Goal: Check status: Check status

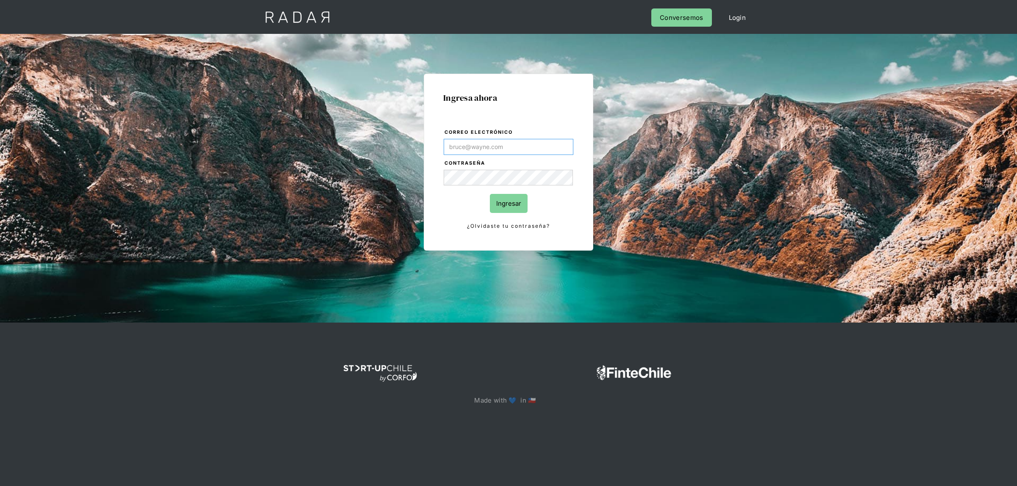
click at [509, 145] on input "Correo electrónico" at bounding box center [509, 147] width 130 height 16
type input "[EMAIL_ADDRESS][DOMAIN_NAME]"
click at [507, 202] on input "Ingresar" at bounding box center [509, 203] width 38 height 19
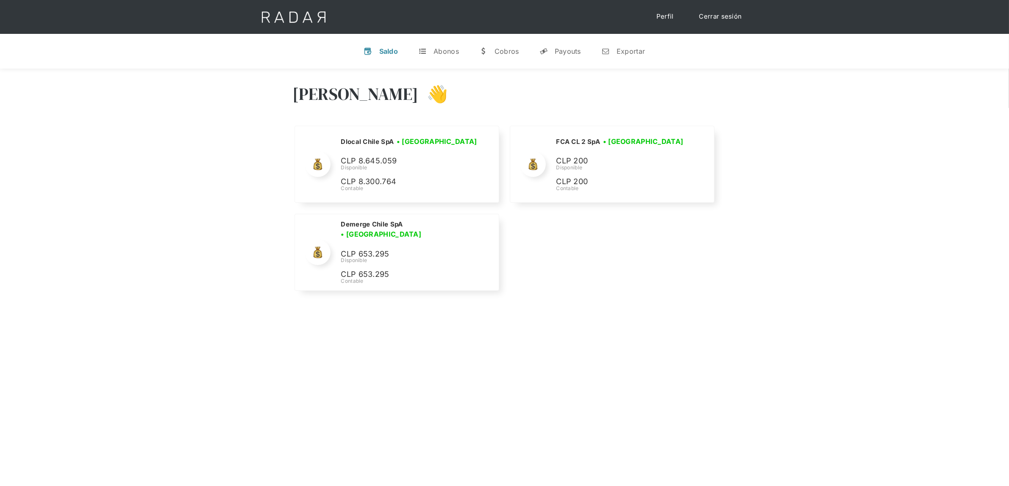
click at [321, 308] on div "Hola Lucas 👋 Cargando tus cuentas... Nombre de la empresa • Conectada • Descone…" at bounding box center [504, 312] width 1009 height 486
click at [568, 269] on div "Nombre de la empresa • Conectada • Desconectada N/A Disponible N/A Contable Dlo…" at bounding box center [505, 210] width 424 height 169
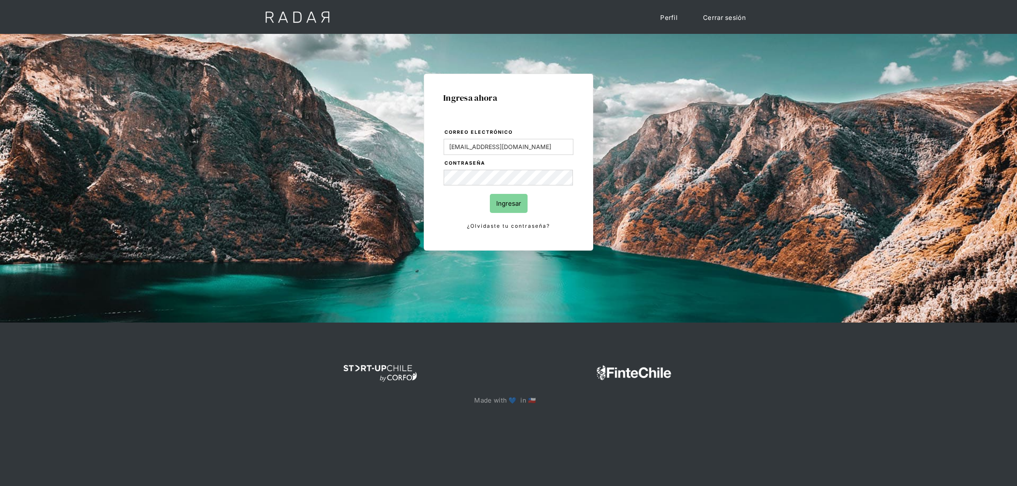
click at [495, 201] on input "Ingresar" at bounding box center [509, 203] width 38 height 19
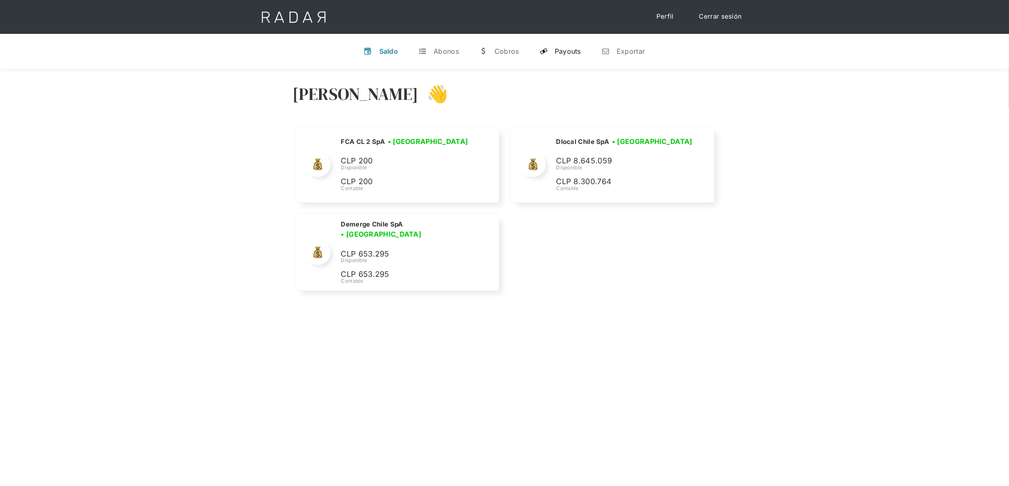
click at [570, 48] on div "Payouts" at bounding box center [568, 51] width 26 height 8
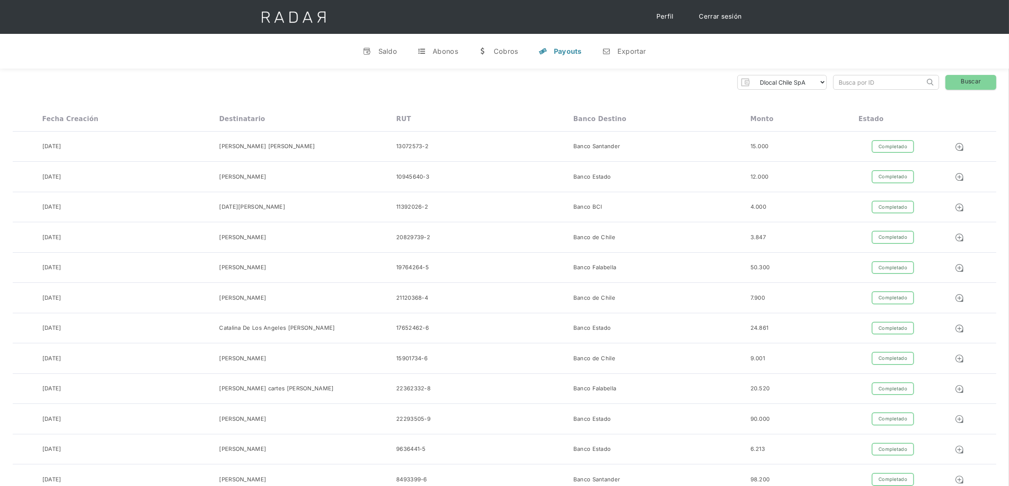
click at [851, 81] on input "search" at bounding box center [878, 82] width 91 height 14
paste input "534998921"
click at [956, 85] on link "Buscar" at bounding box center [970, 82] width 51 height 15
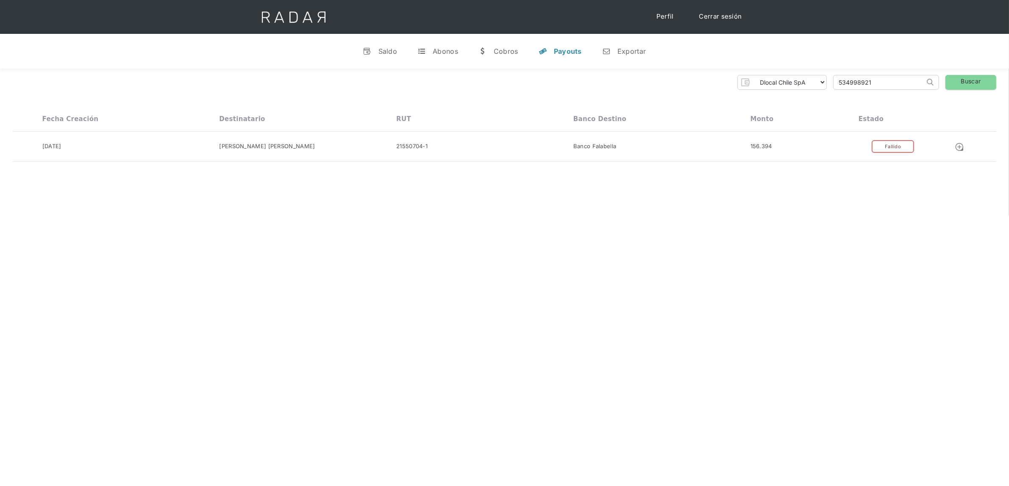
click at [613, 107] on div "Fecha creación Destinatario RUT Banco destino Monto Estado" at bounding box center [504, 119] width 983 height 25
click at [622, 49] on div "Exportar" at bounding box center [631, 51] width 28 height 8
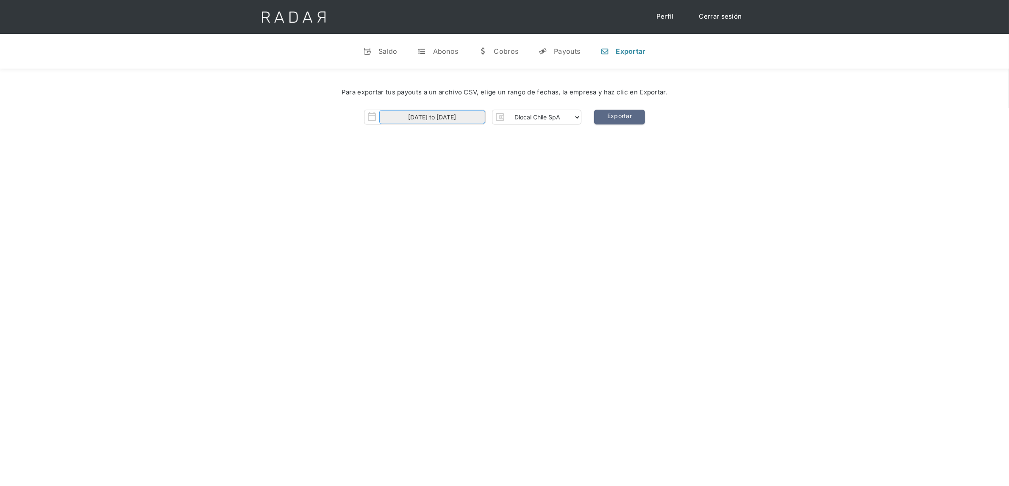
click at [431, 119] on input "01-10-2025 to 06-10-2025" at bounding box center [432, 117] width 106 height 14
click at [598, 153] on div "Hola Lucas 👋 Cargando tus cuentas... Nombre de la empresa • Conectada • Descone…" at bounding box center [504, 312] width 1009 height 486
click at [621, 114] on link "Exportar" at bounding box center [619, 117] width 51 height 15
click at [568, 49] on div "Payouts" at bounding box center [567, 51] width 26 height 8
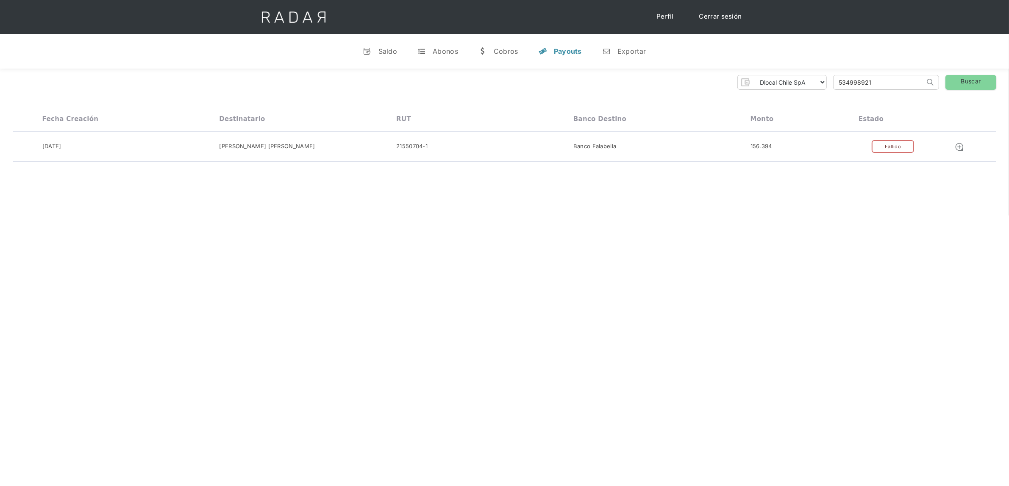
click at [843, 83] on input "534998921" at bounding box center [878, 82] width 91 height 14
paste input "8907823"
click at [954, 81] on link "Buscar" at bounding box center [970, 82] width 51 height 15
click at [883, 147] on div "Fallido" at bounding box center [892, 146] width 42 height 13
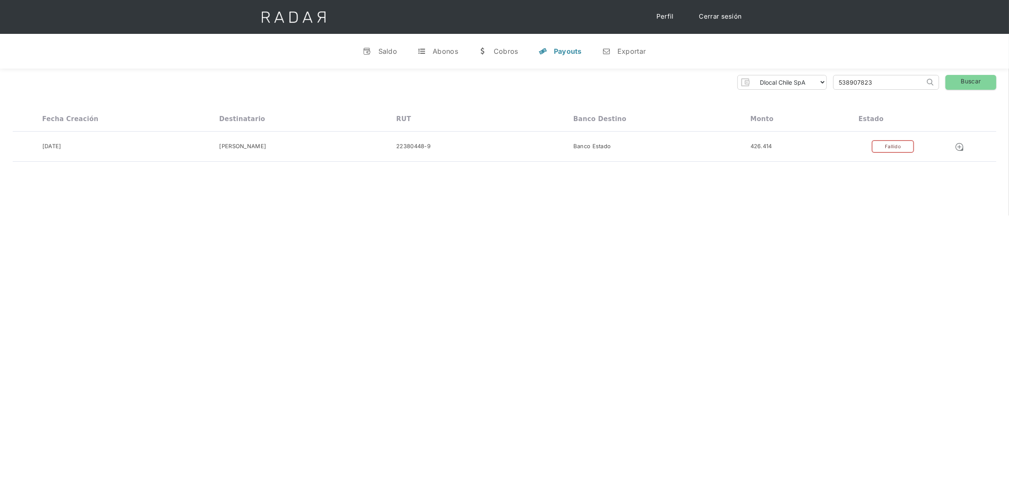
click at [855, 86] on input "538907823" at bounding box center [878, 82] width 91 height 14
paste input "4998921"
type input "534998921"
click at [966, 84] on link "Buscar" at bounding box center [970, 82] width 51 height 15
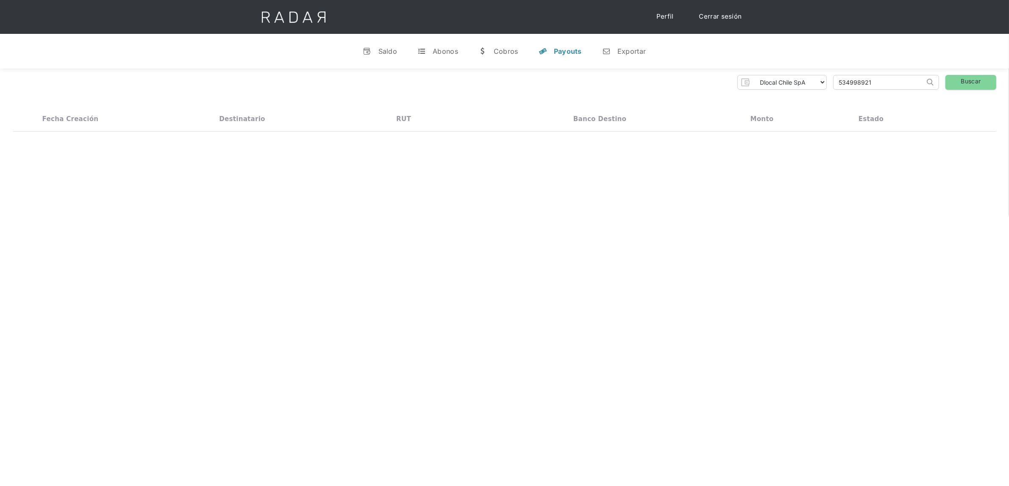
drag, startPoint x: 952, startPoint y: 106, endPoint x: 952, endPoint y: 125, distance: 18.6
click at [952, 125] on div "Fecha creación Destinatario RUT Banco destino Monto Estado" at bounding box center [504, 119] width 983 height 25
click at [731, 149] on div "Banco Falabella" at bounding box center [661, 146] width 177 height 13
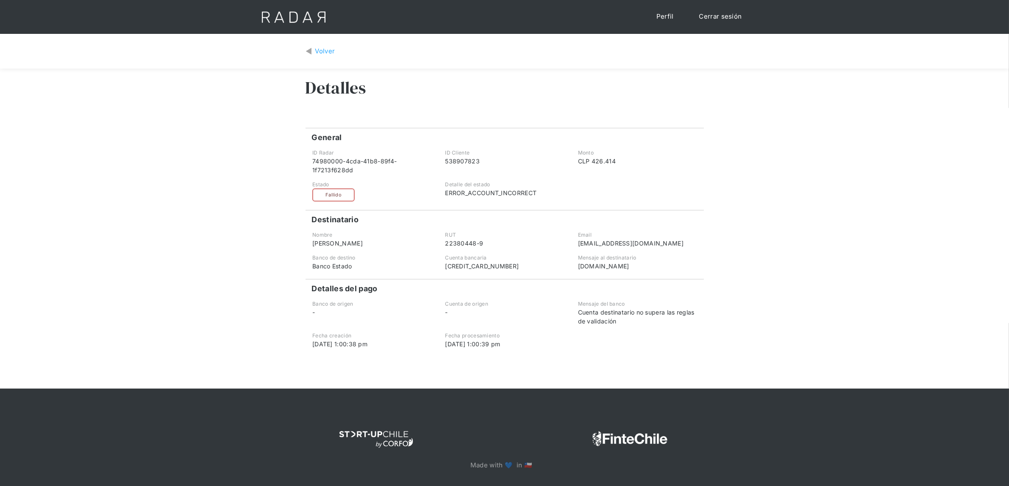
click at [318, 47] on div "Volver" at bounding box center [325, 52] width 20 height 10
